Goal: Information Seeking & Learning: Learn about a topic

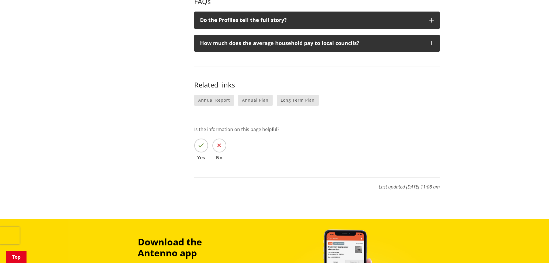
scroll to position [692, 0]
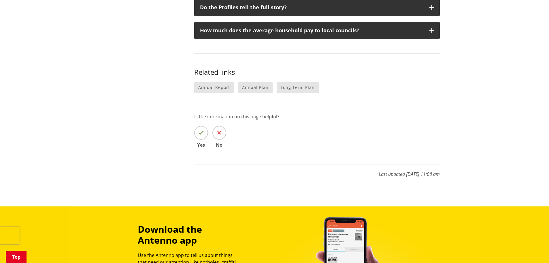
drag, startPoint x: 200, startPoint y: 134, endPoint x: 182, endPoint y: 182, distance: 51.5
click at [200, 134] on icon at bounding box center [201, 133] width 6 height 6
click at [0, 0] on input "Yes" at bounding box center [0, 0] width 0 height 0
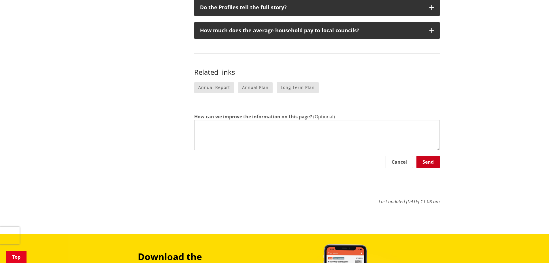
click at [422, 161] on button "Send" at bounding box center [427, 162] width 23 height 12
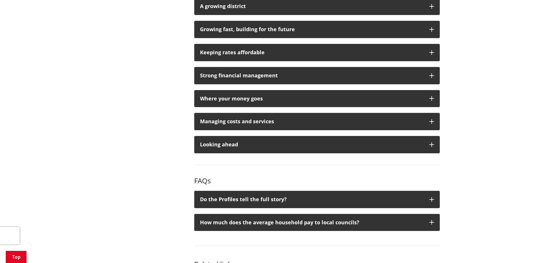
scroll to position [490, 0]
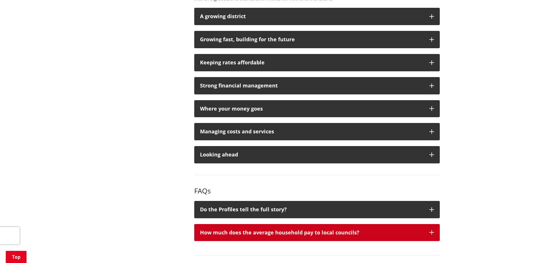
click at [240, 225] on button "How much does the average household pay to local councils?" at bounding box center [317, 232] width 246 height 17
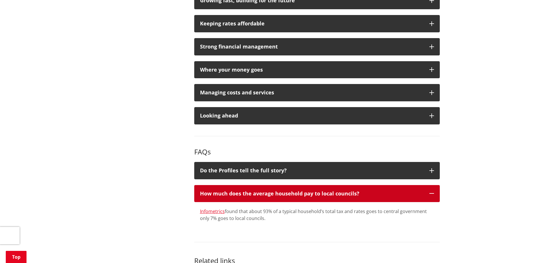
scroll to position [519, 0]
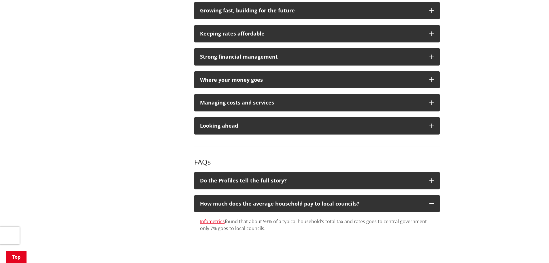
click at [294, 225] on div "Infometrics found that about 93% of a typical household’s total tax and rates g…" at bounding box center [317, 225] width 234 height 14
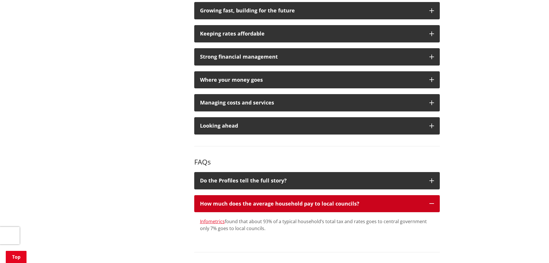
click at [269, 201] on div "How much does the average household pay to local councils?" at bounding box center [312, 204] width 224 height 6
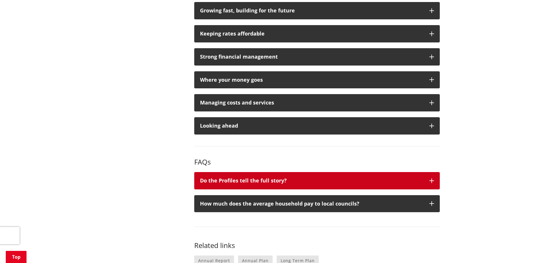
click at [271, 182] on div "Do the Profiles tell the full story?" at bounding box center [312, 181] width 224 height 6
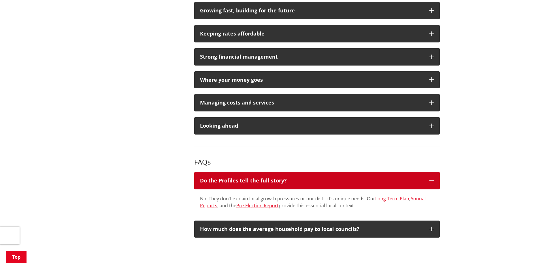
click at [296, 178] on div "Do the Profiles tell the full story?" at bounding box center [312, 181] width 224 height 6
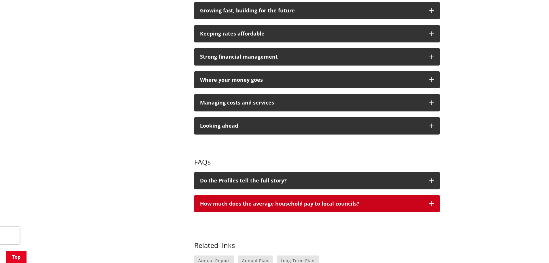
click at [303, 203] on div "How much does the average household pay to local councils?" at bounding box center [312, 204] width 224 height 6
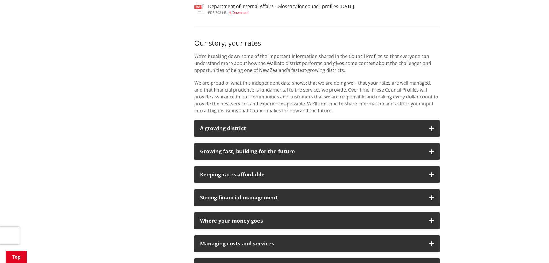
scroll to position [375, 0]
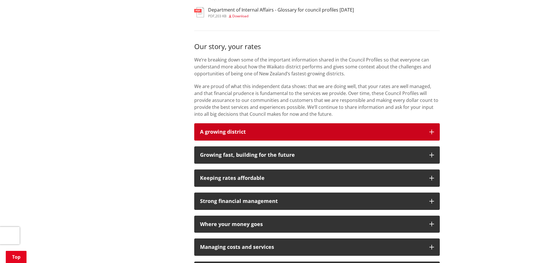
click at [251, 123] on button "A growing district" at bounding box center [317, 131] width 246 height 17
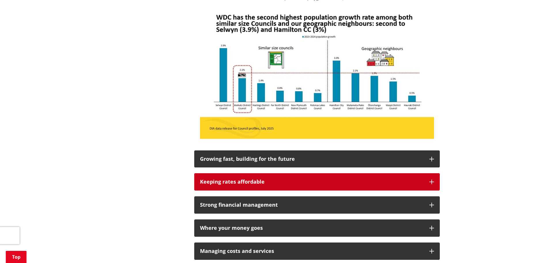
scroll to position [548, 0]
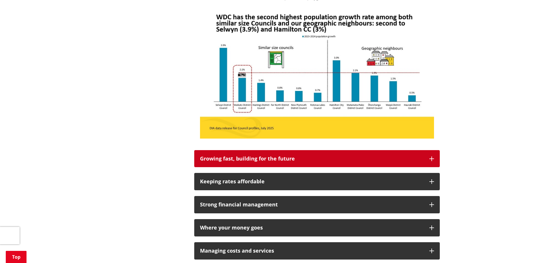
click at [212, 159] on div "Growing fast, building for the future" at bounding box center [312, 159] width 224 height 6
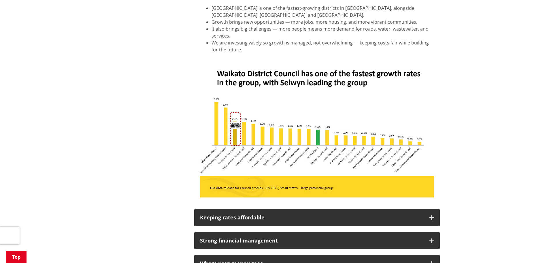
scroll to position [721, 0]
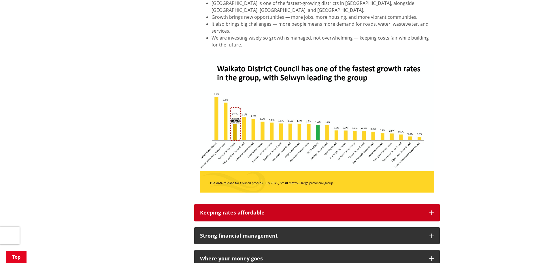
click at [201, 206] on button "Keeping rates affordable" at bounding box center [317, 212] width 246 height 17
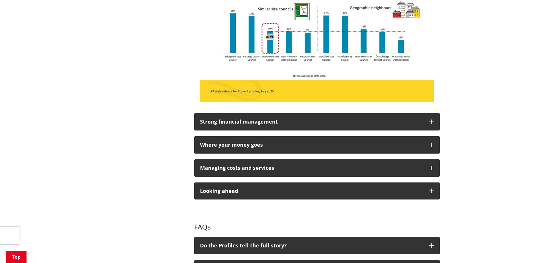
scroll to position [1038, 0]
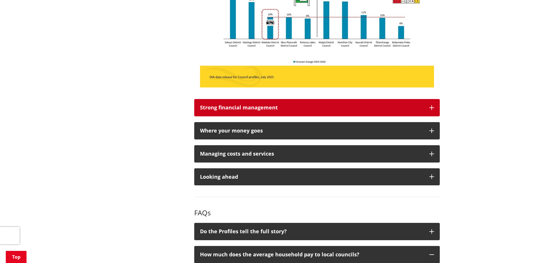
click at [211, 105] on div "Strong financial management" at bounding box center [312, 108] width 224 height 6
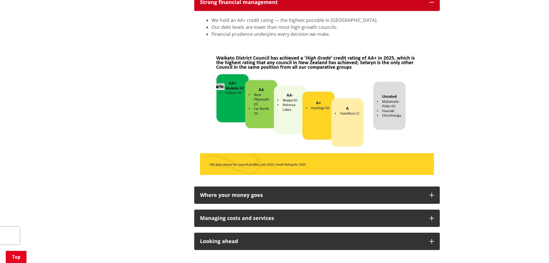
scroll to position [1153, 0]
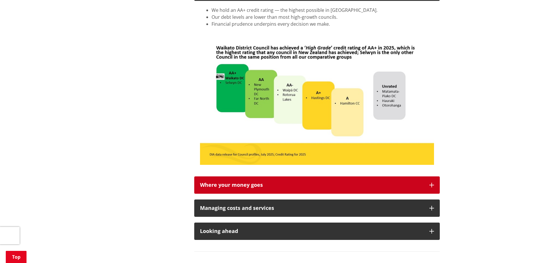
drag, startPoint x: 209, startPoint y: 175, endPoint x: 213, endPoint y: 184, distance: 9.8
click at [213, 184] on div "Where your money goes" at bounding box center [312, 185] width 224 height 6
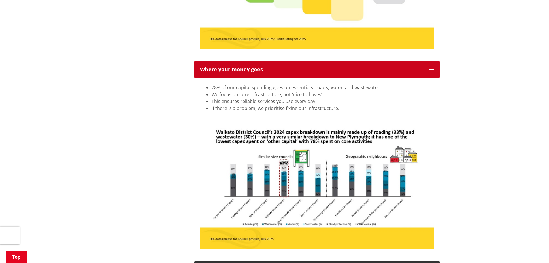
scroll to position [1355, 0]
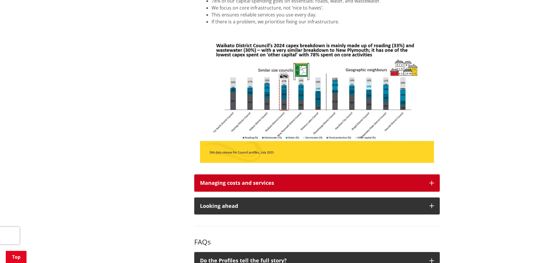
click at [205, 176] on button "Managing costs and services" at bounding box center [317, 182] width 246 height 17
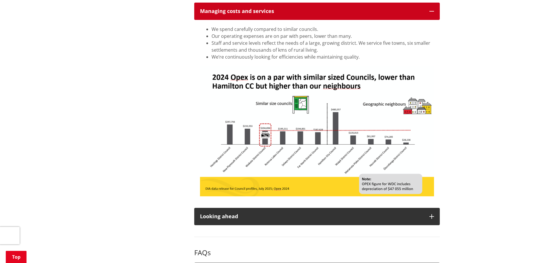
scroll to position [1614, 0]
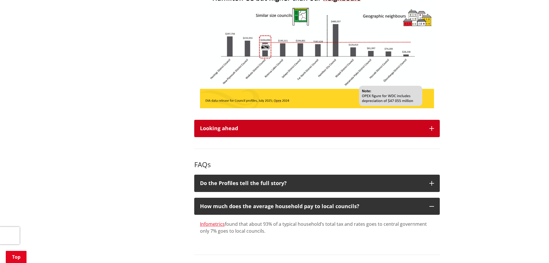
click at [220, 122] on button "Looking ahead" at bounding box center [317, 128] width 246 height 17
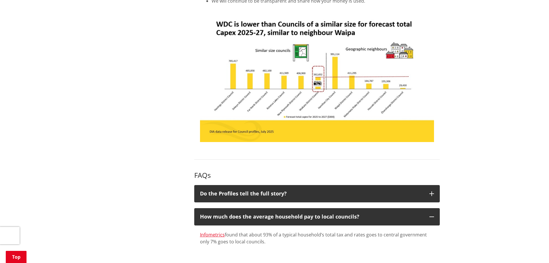
scroll to position [1787, 0]
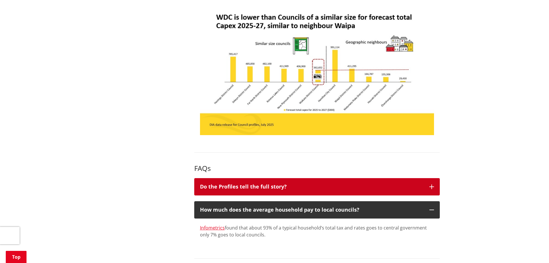
click at [216, 182] on button "Do the Profiles tell the full story?" at bounding box center [317, 186] width 246 height 17
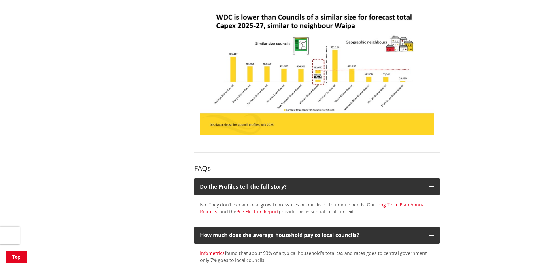
click at [305, 206] on div "No. They don’t explain local growth pressures or our district’s unique needs. O…" at bounding box center [317, 208] width 234 height 14
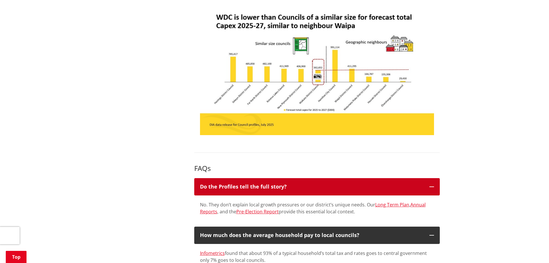
click at [295, 191] on button "Do the Profiles tell the full story?" at bounding box center [317, 186] width 246 height 17
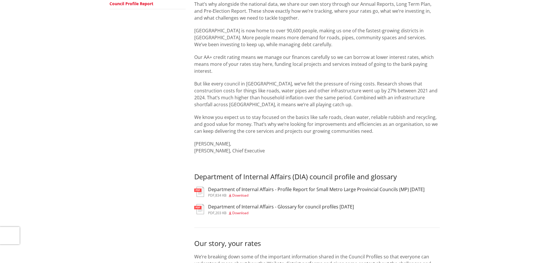
scroll to position [0, 0]
